Goal: Task Accomplishment & Management: Manage account settings

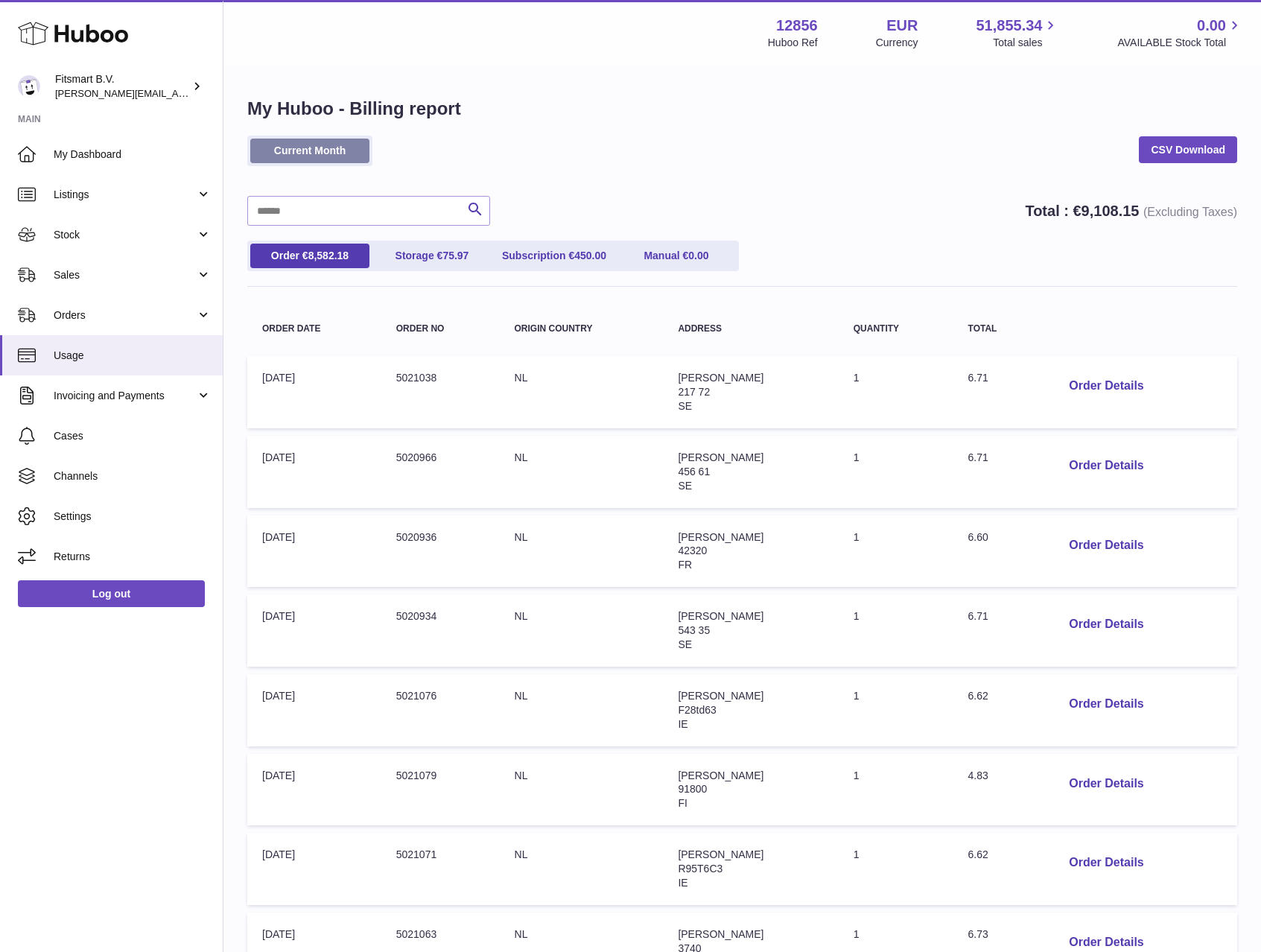
click at [298, 145] on link "Current Month" at bounding box center [309, 151] width 119 height 25
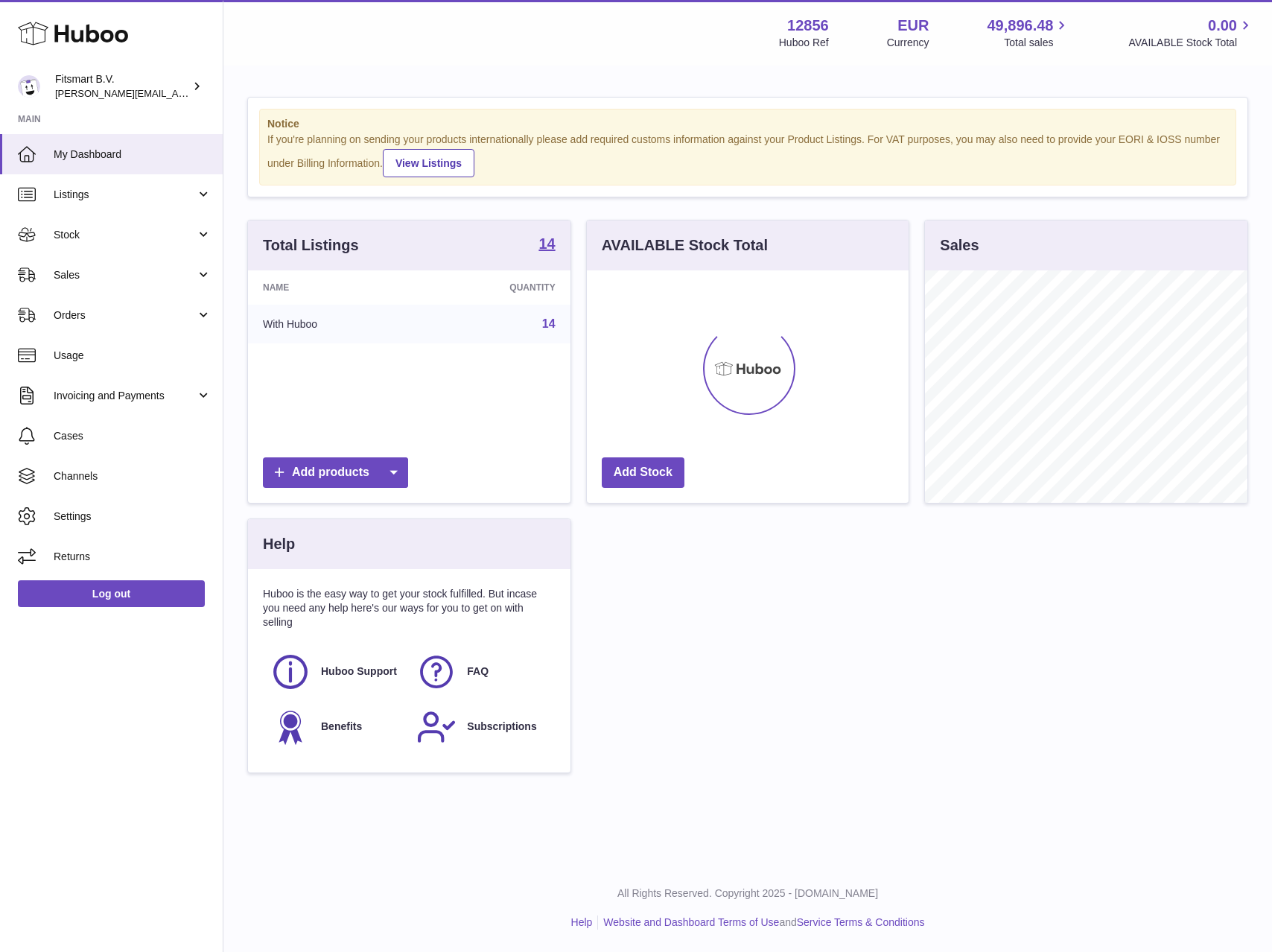
scroll to position [233, 322]
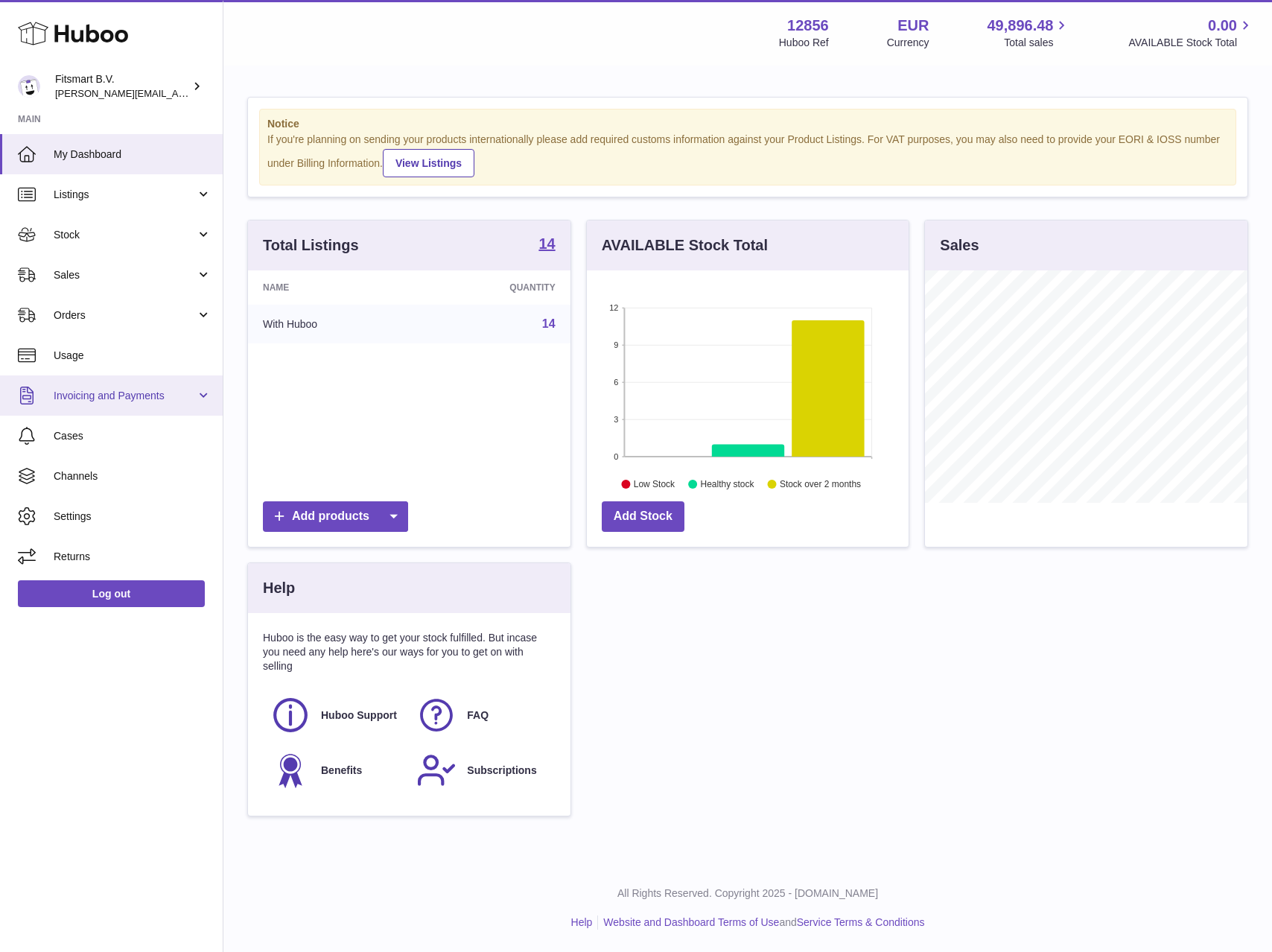
click at [80, 393] on span "Invoicing and Payments" at bounding box center [124, 396] width 142 height 14
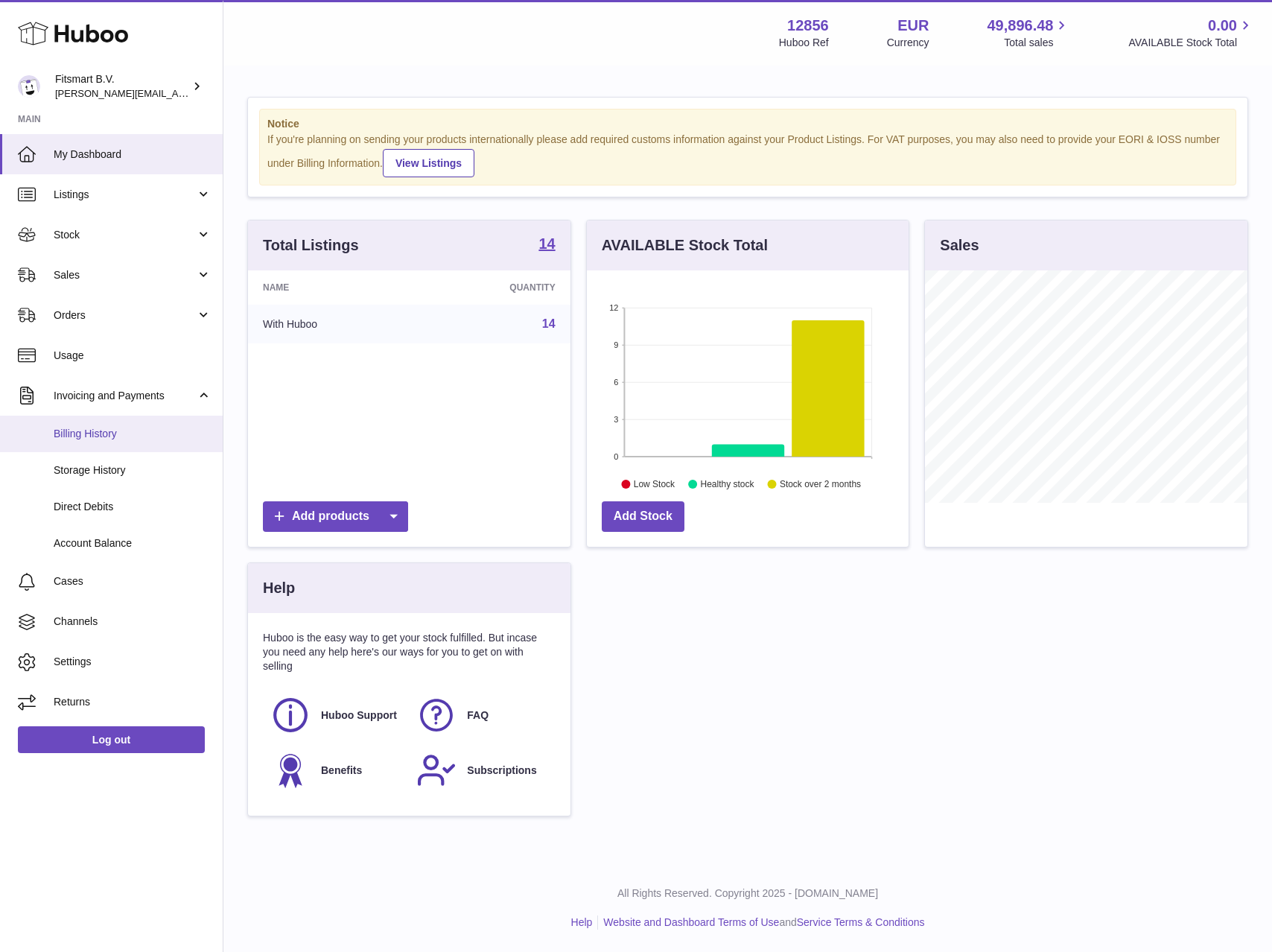
click at [85, 426] on span "Billing History" at bounding box center [133, 433] width 158 height 14
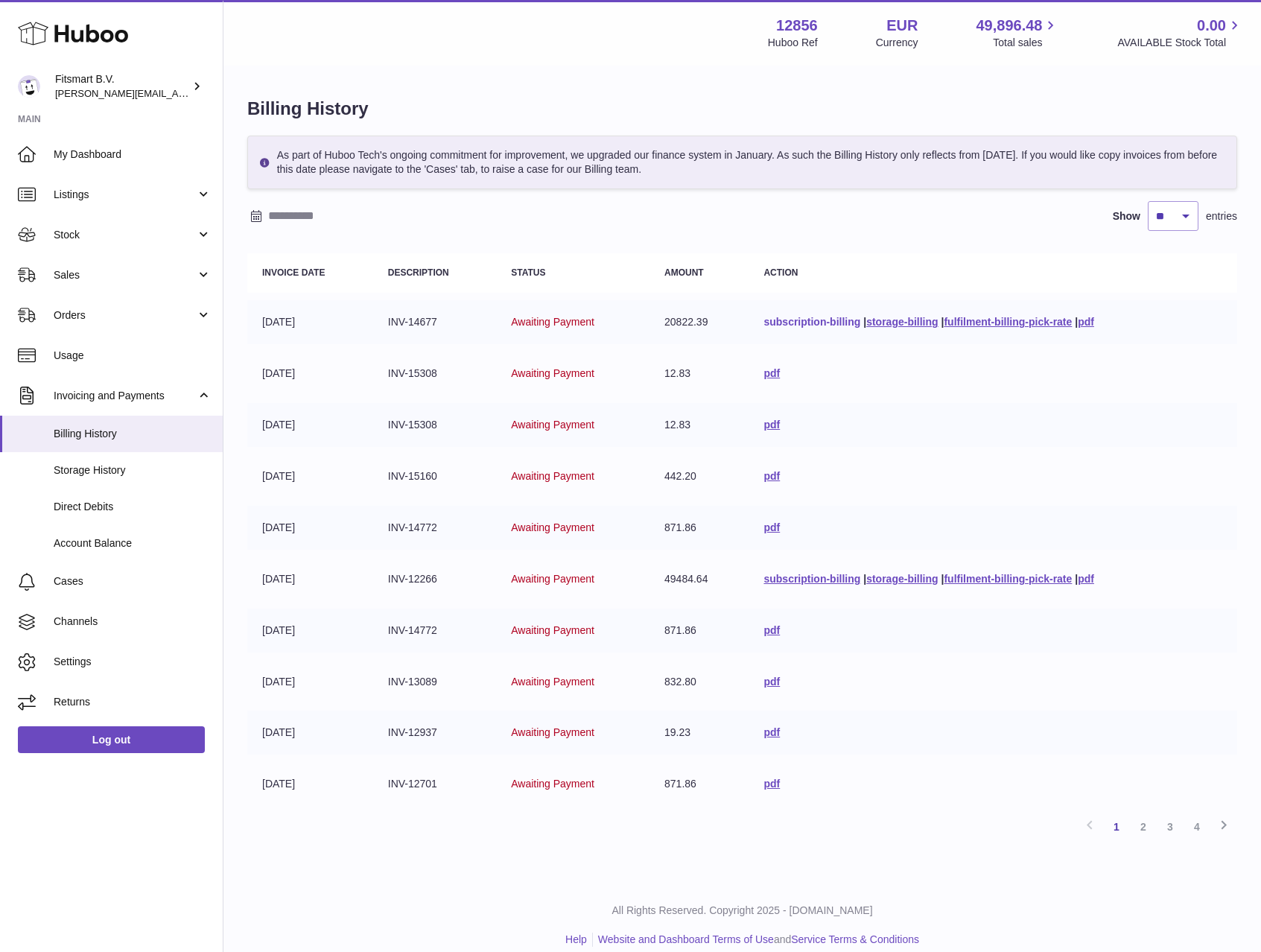
click at [839, 321] on link "subscription-billing" at bounding box center [811, 321] width 96 height 11
click at [967, 321] on link "fulfilment-billing-pick-rate" at bounding box center [1007, 321] width 128 height 11
drag, startPoint x: 341, startPoint y: 87, endPoint x: 365, endPoint y: 11, distance: 79.7
click at [341, 84] on div "Billing History As part of Huboo Tech's ongoing commitment for improvement, we …" at bounding box center [742, 473] width 1038 height 814
